Goal: Information Seeking & Learning: Learn about a topic

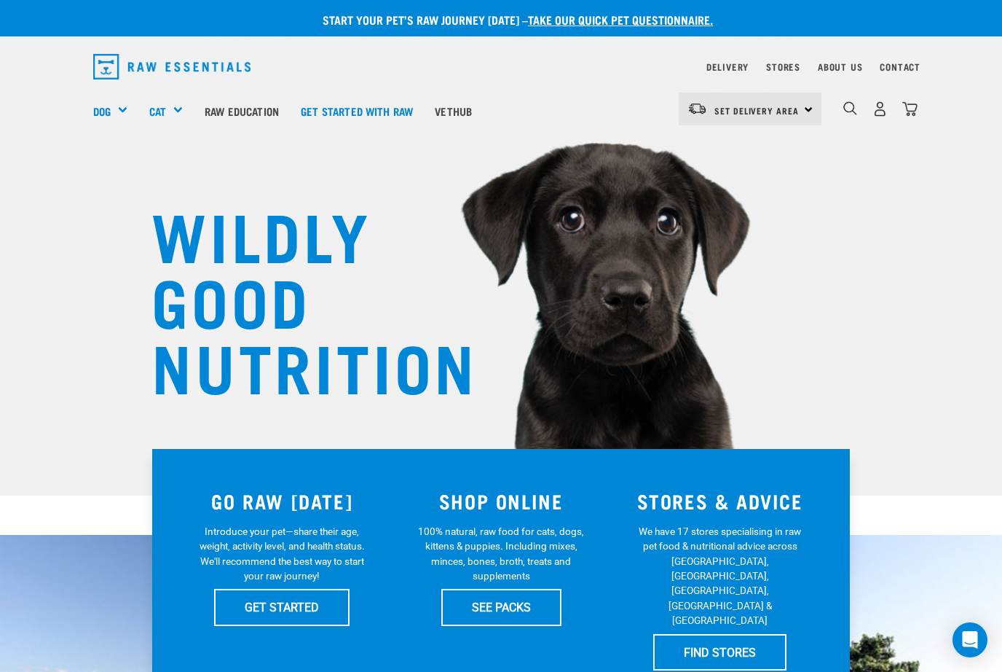
click at [0, 0] on div "Get Started Packs" at bounding box center [0, 0] width 0 height 0
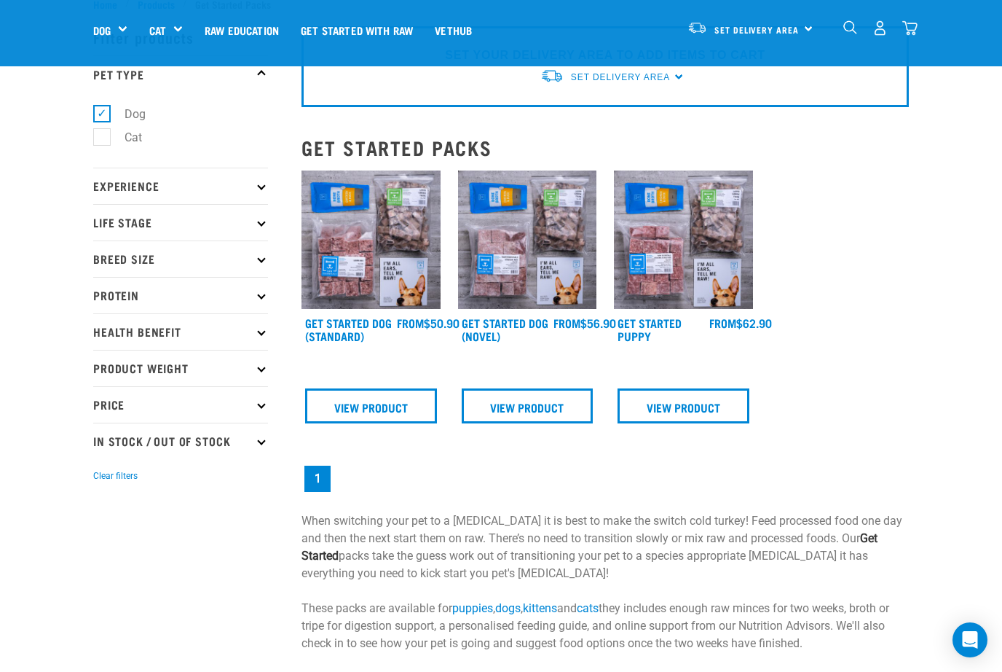
scroll to position [48, 0]
click at [680, 248] on img at bounding box center [683, 239] width 139 height 139
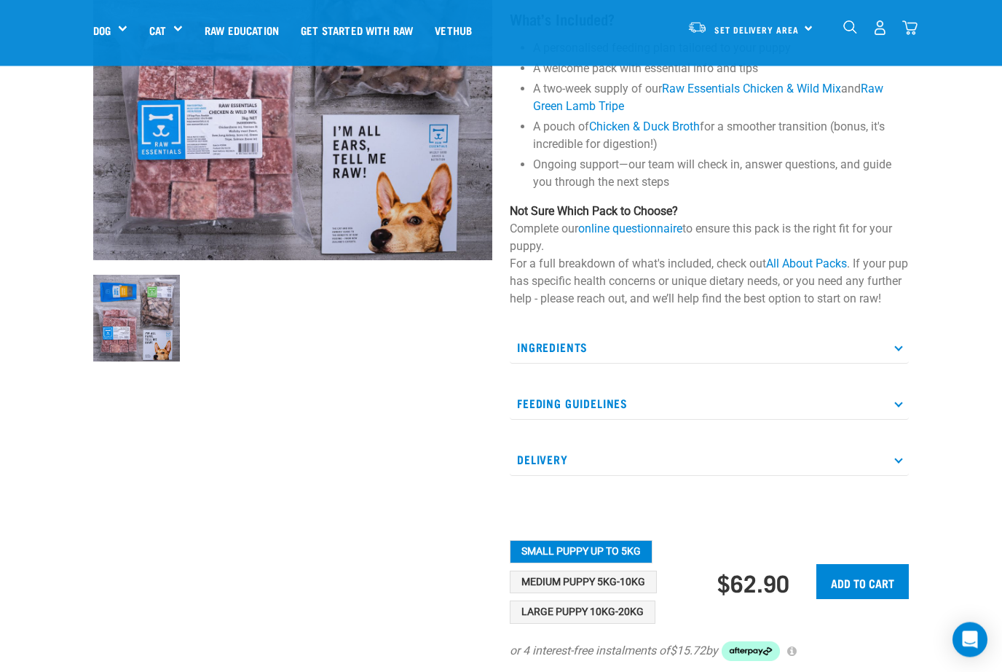
scroll to position [246, 0]
click at [838, 361] on p "Ingredients" at bounding box center [709, 346] width 399 height 33
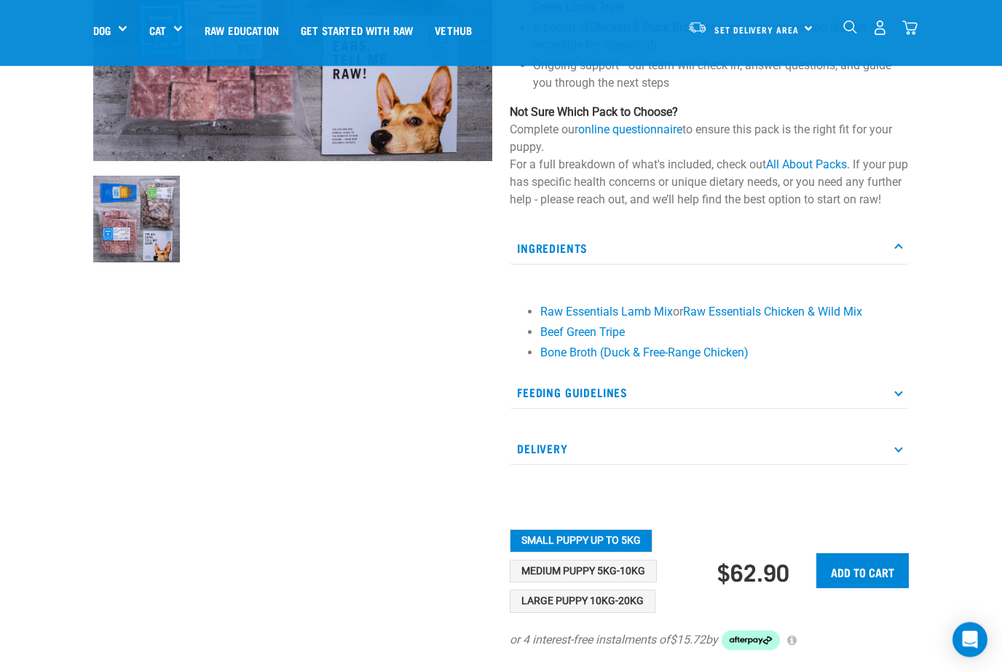
scroll to position [355, 0]
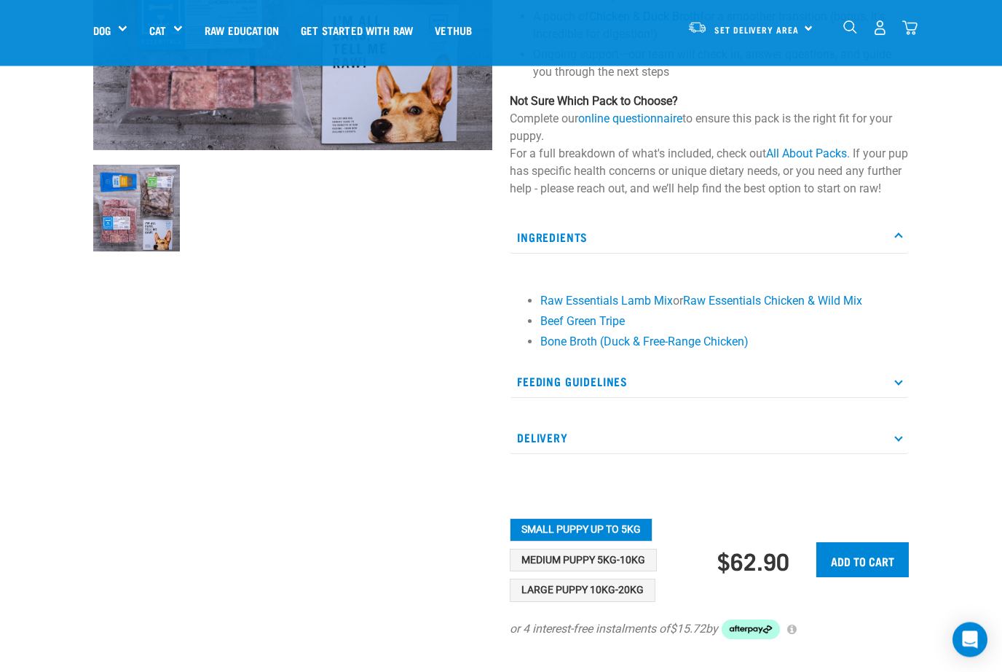
click at [894, 398] on p "Feeding Guidelines" at bounding box center [709, 382] width 399 height 33
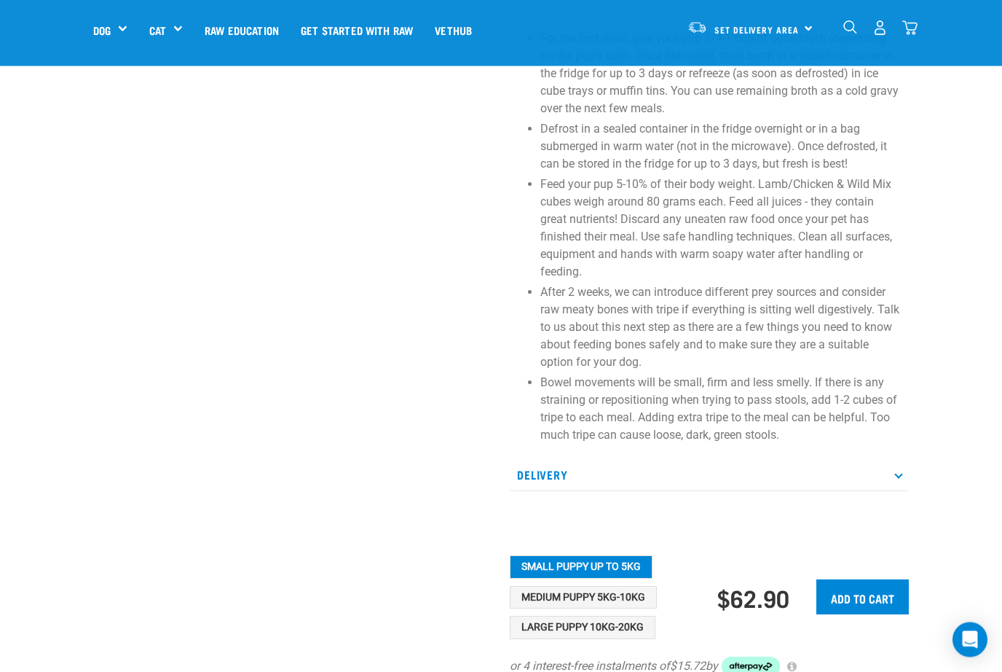
click at [888, 492] on p "Delivery" at bounding box center [709, 475] width 399 height 33
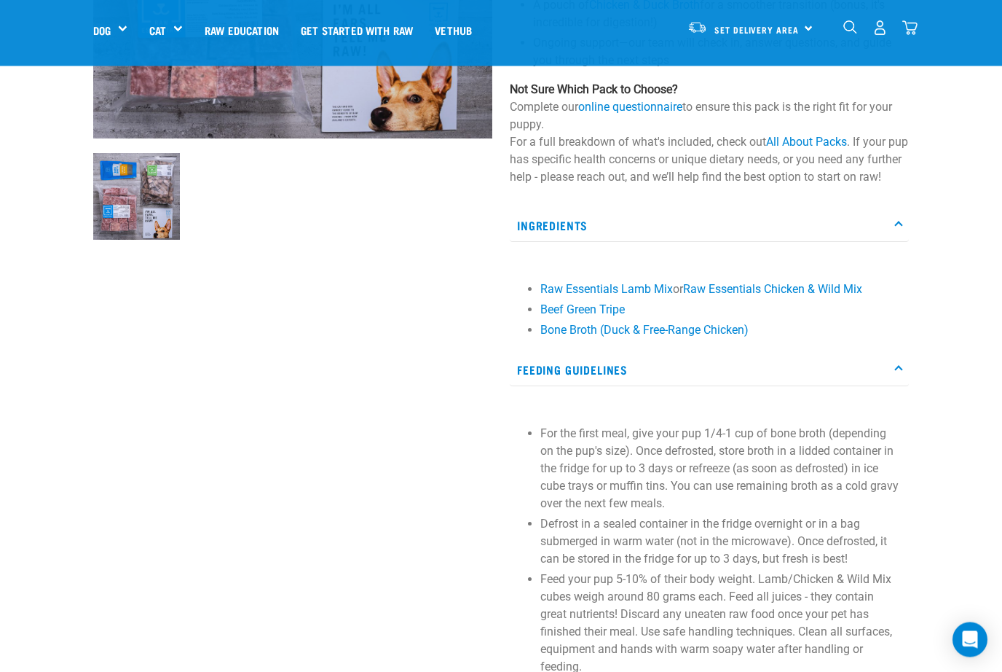
scroll to position [0, 0]
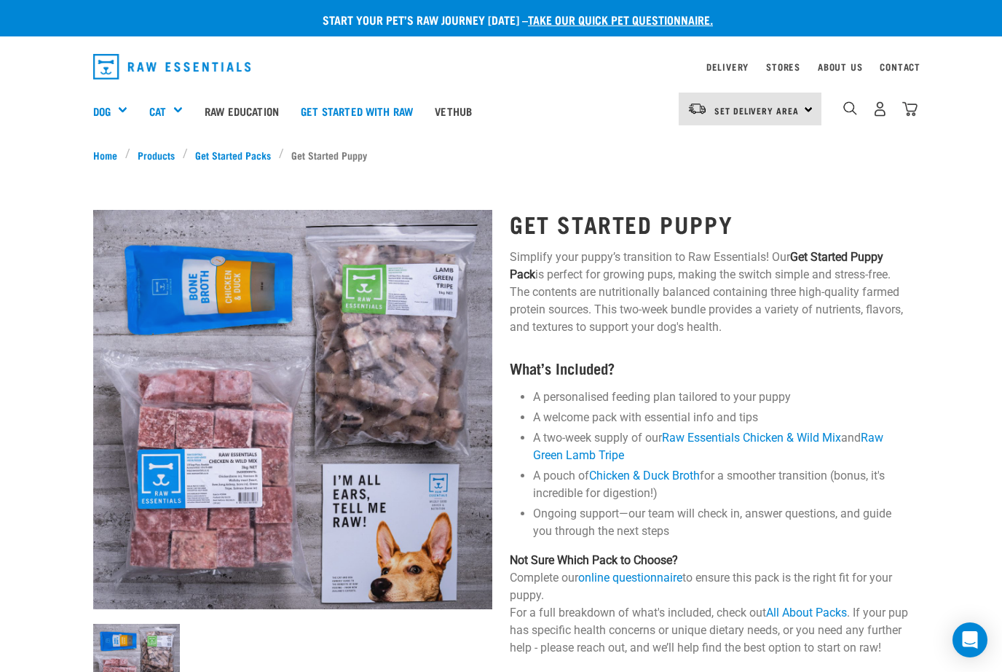
click at [97, 154] on link "Home" at bounding box center [109, 154] width 32 height 15
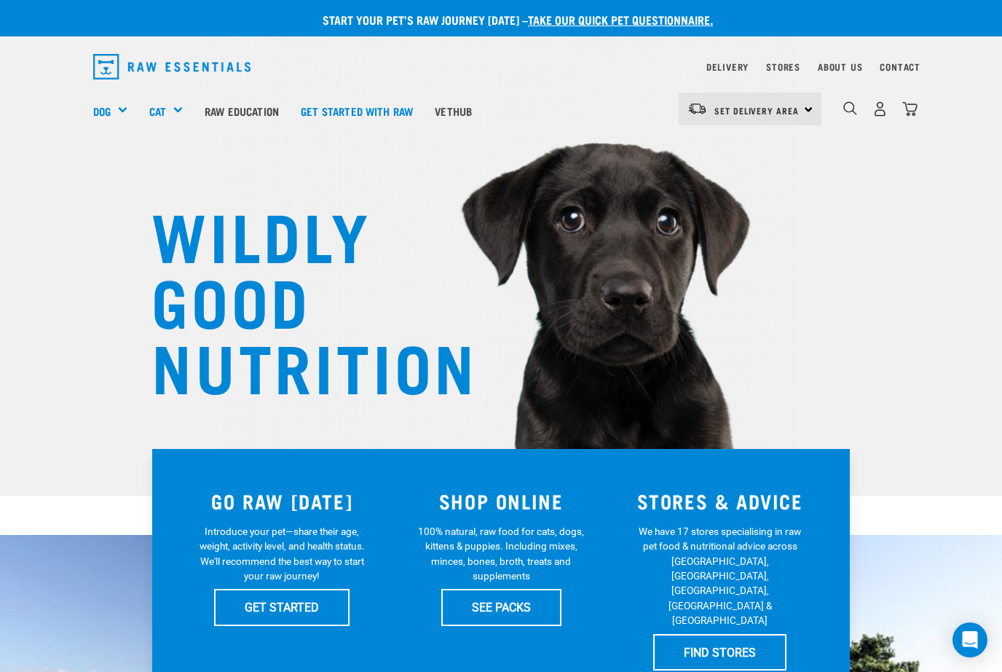
click at [784, 66] on link "Stores" at bounding box center [783, 66] width 34 height 5
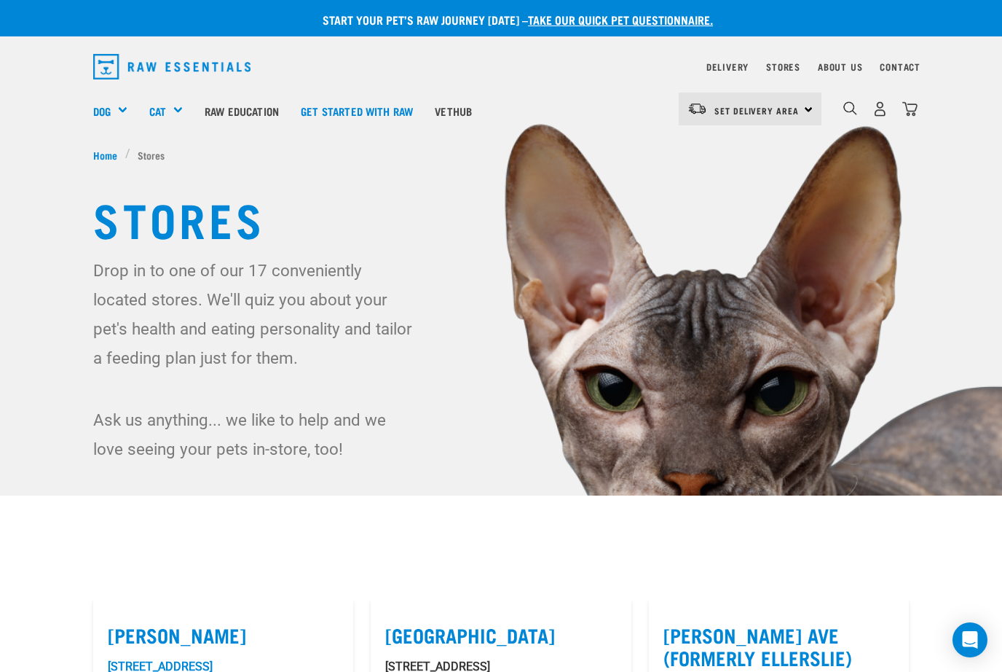
click at [90, 122] on div "Set Delivery Area North Island South Island Dog Shop All Dog Mixes & Minces" at bounding box center [501, 111] width 839 height 58
click at [0, 0] on div "Shop All Dog" at bounding box center [0, 0] width 0 height 0
